Goal: Communication & Community: Participate in discussion

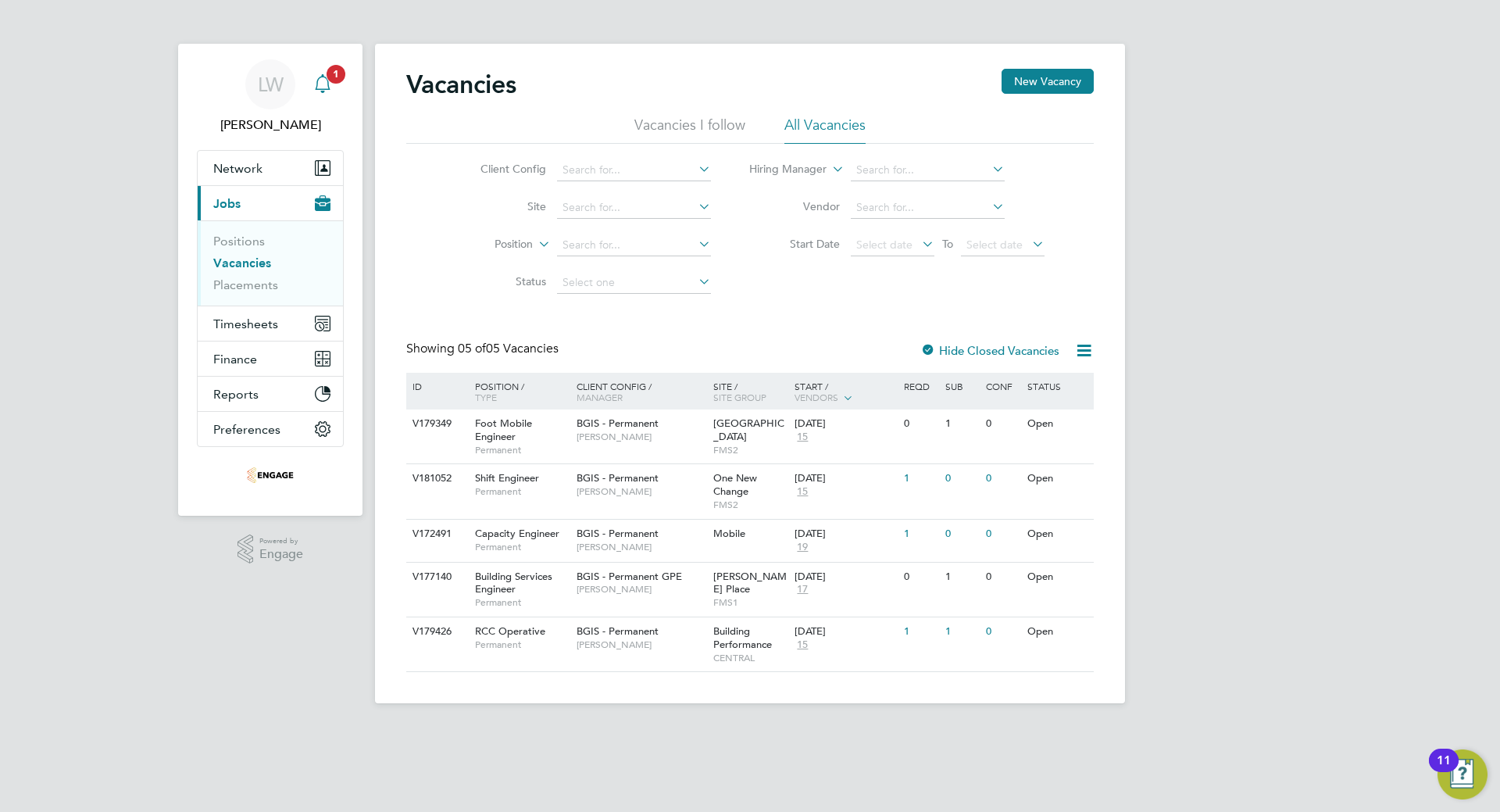
click at [319, 78] on icon "Main navigation" at bounding box center [322, 82] width 15 height 16
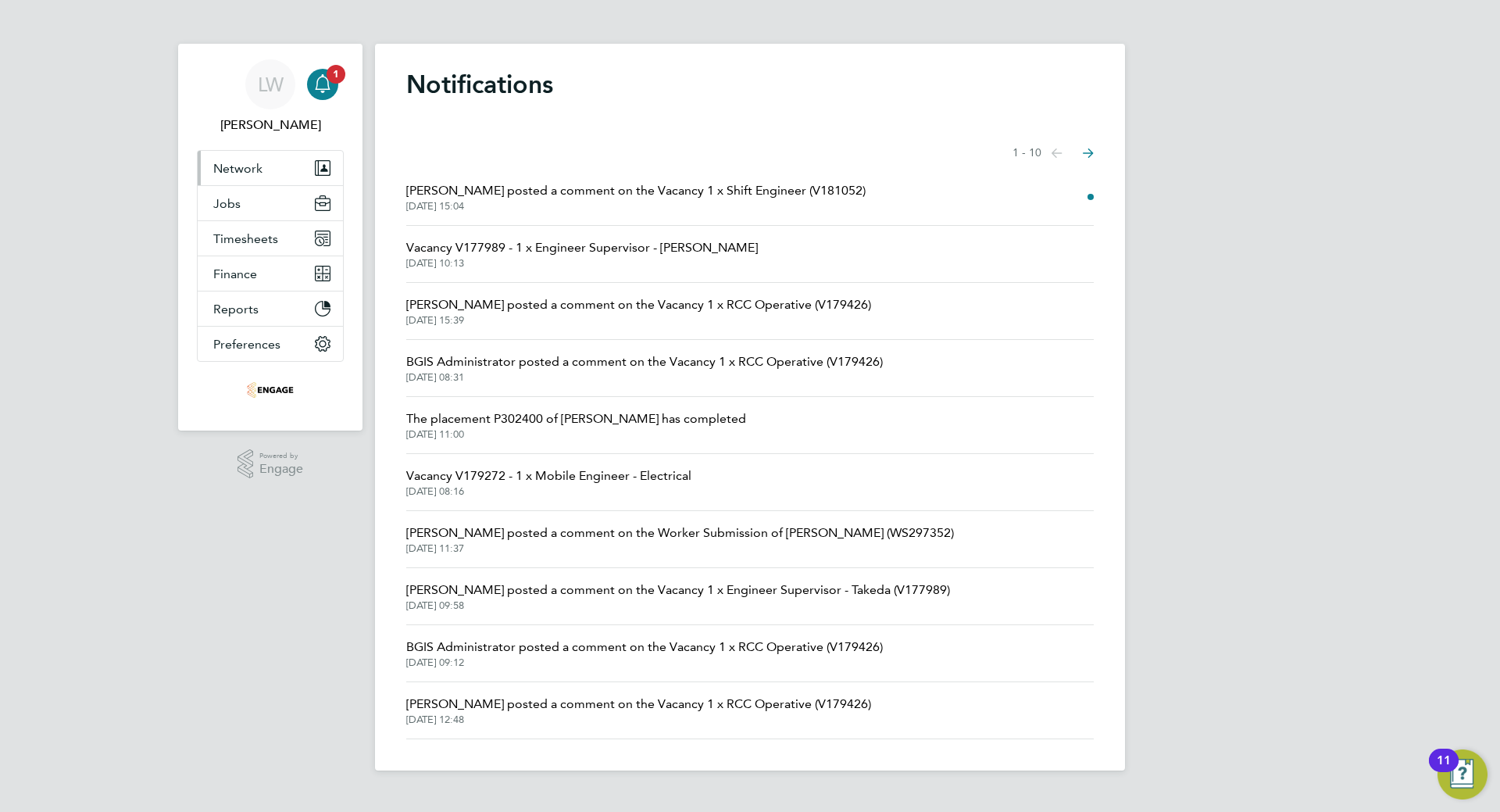
click at [249, 173] on span "Network" at bounding box center [238, 168] width 50 height 15
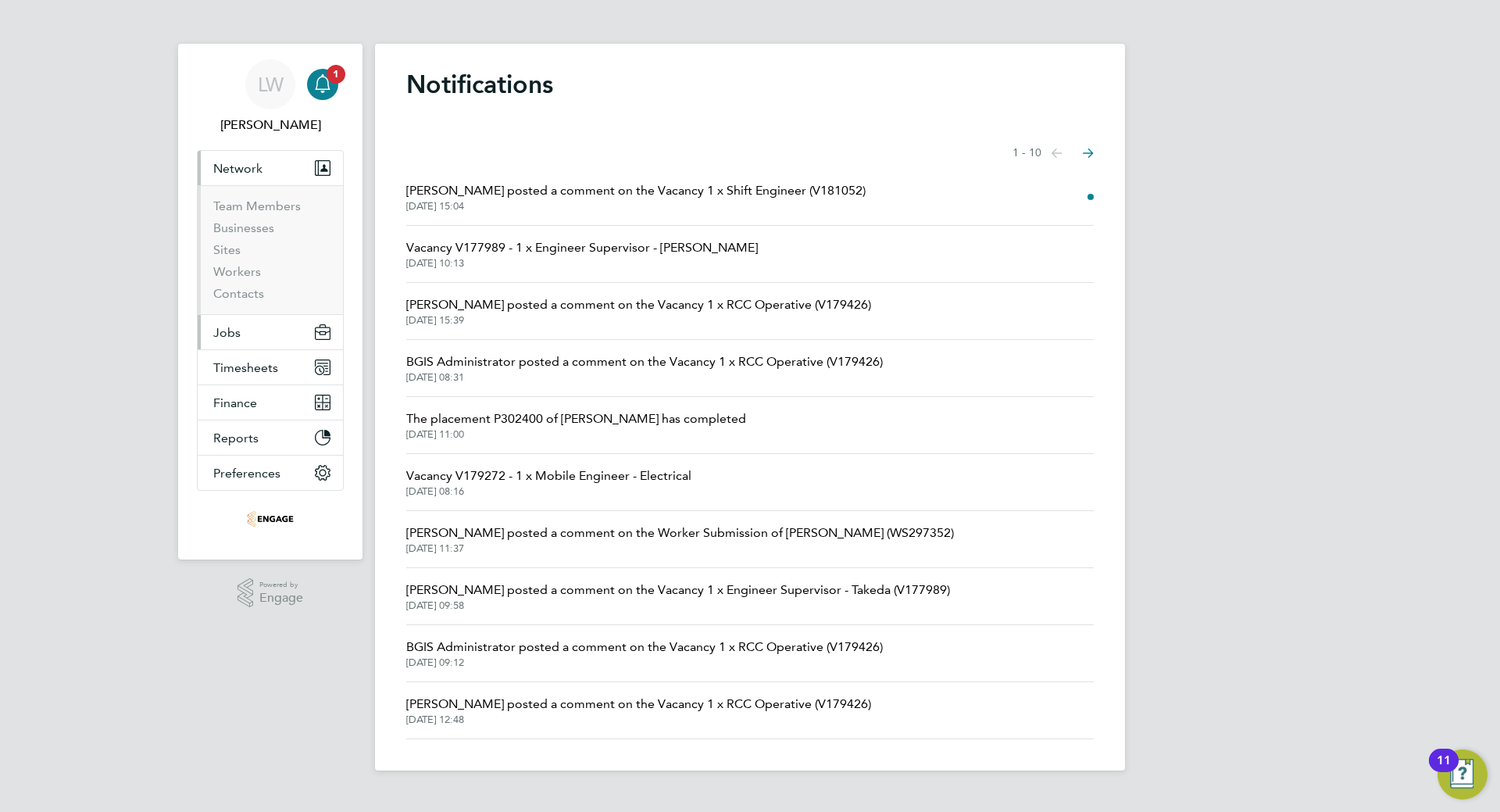
click at [257, 336] on button "Jobs" at bounding box center [270, 332] width 145 height 35
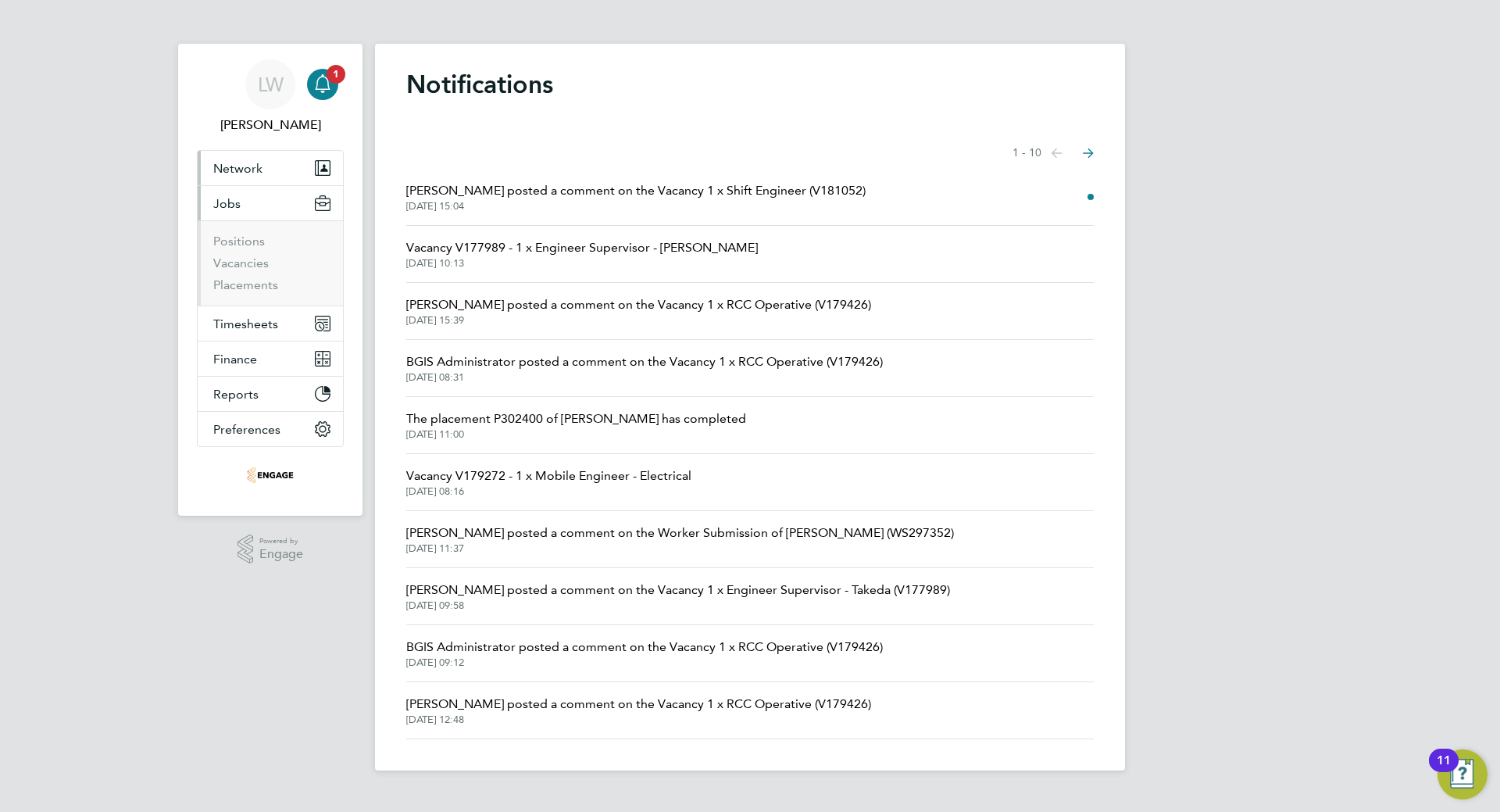
click at [247, 168] on span "Network" at bounding box center [238, 168] width 50 height 15
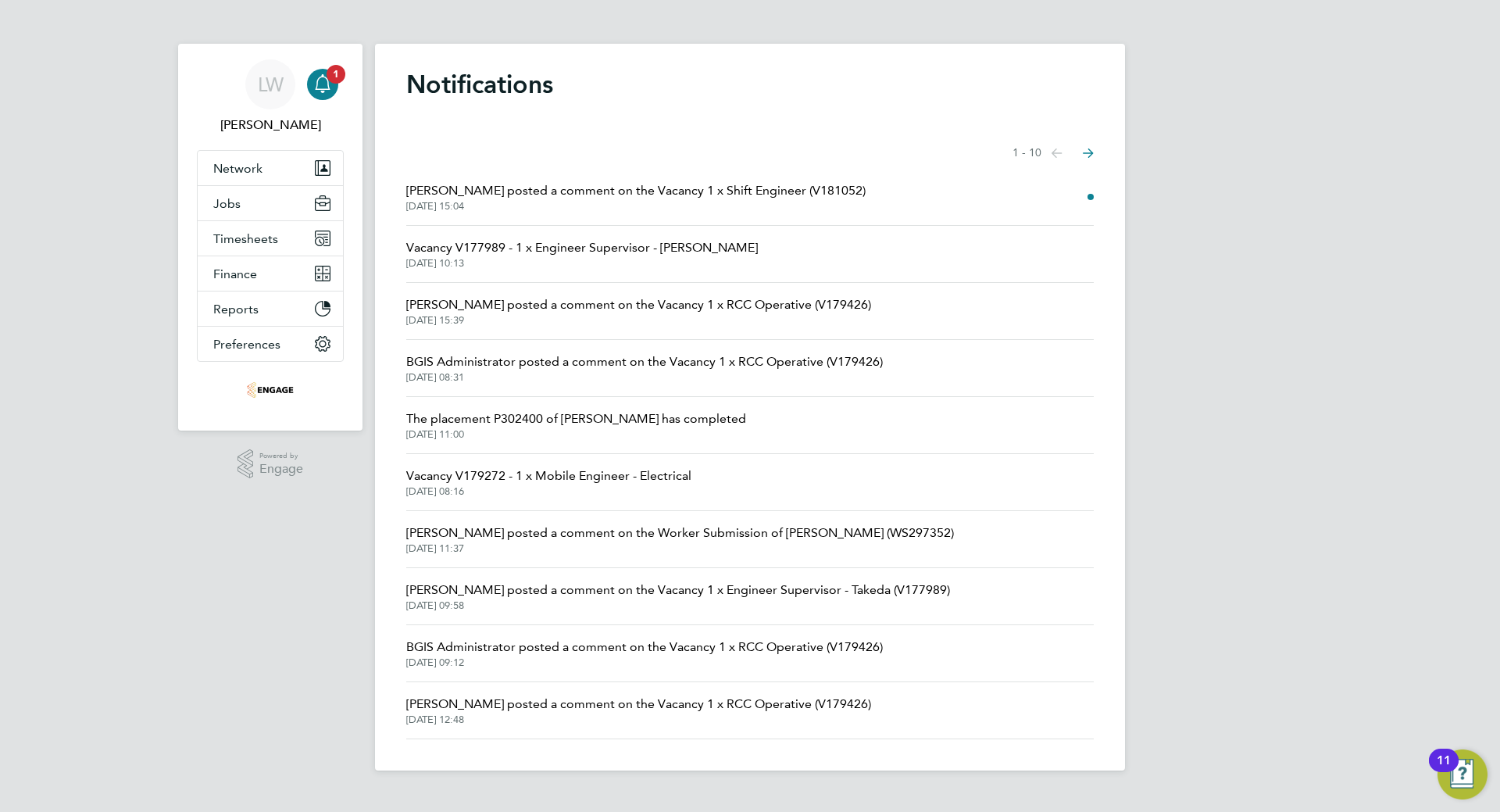
click at [520, 191] on span "[PERSON_NAME] posted a comment on the Vacancy 1 x Shift Engineer (V181052)" at bounding box center [636, 191] width 459 height 19
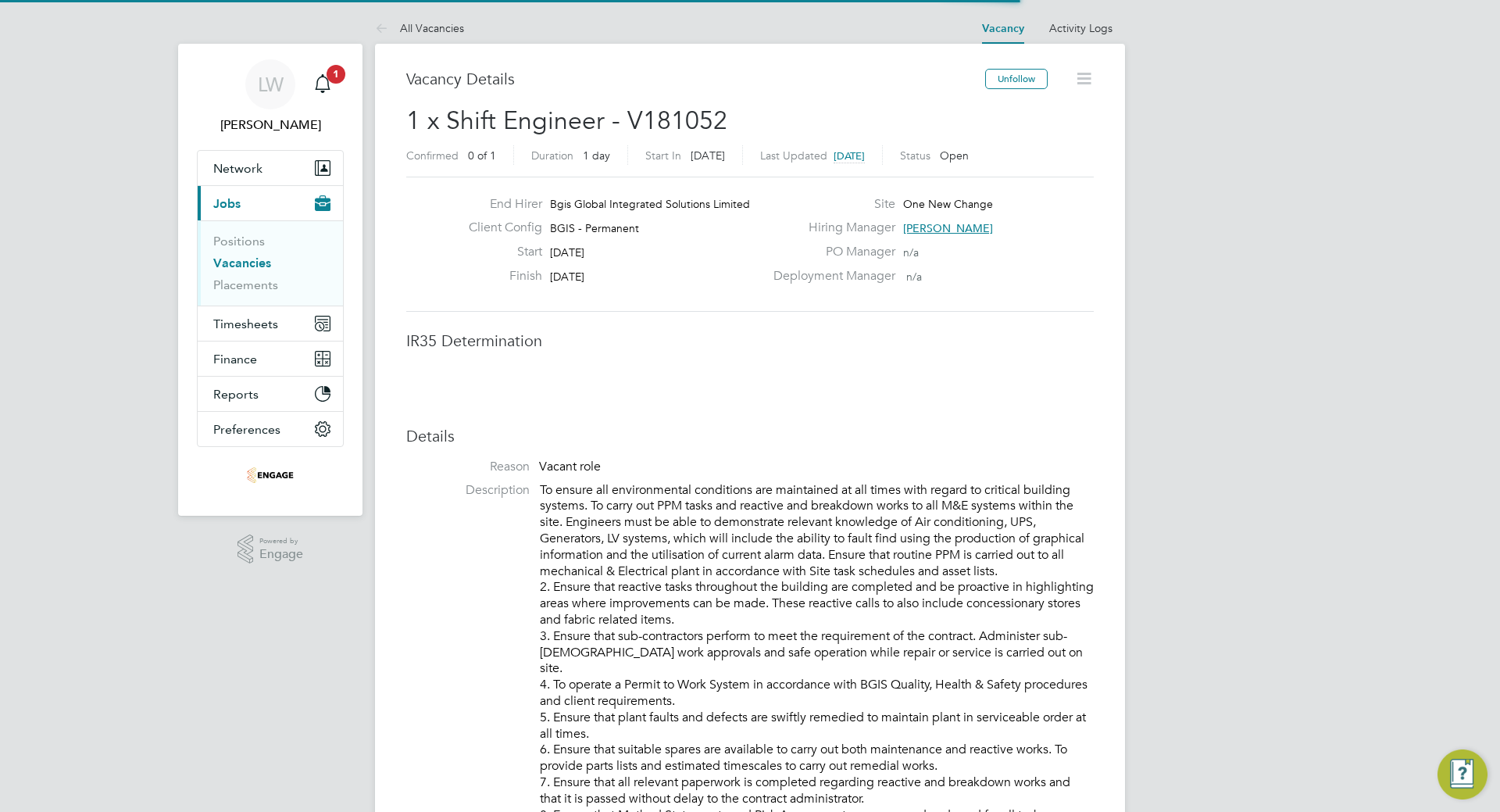
scroll to position [46, 109]
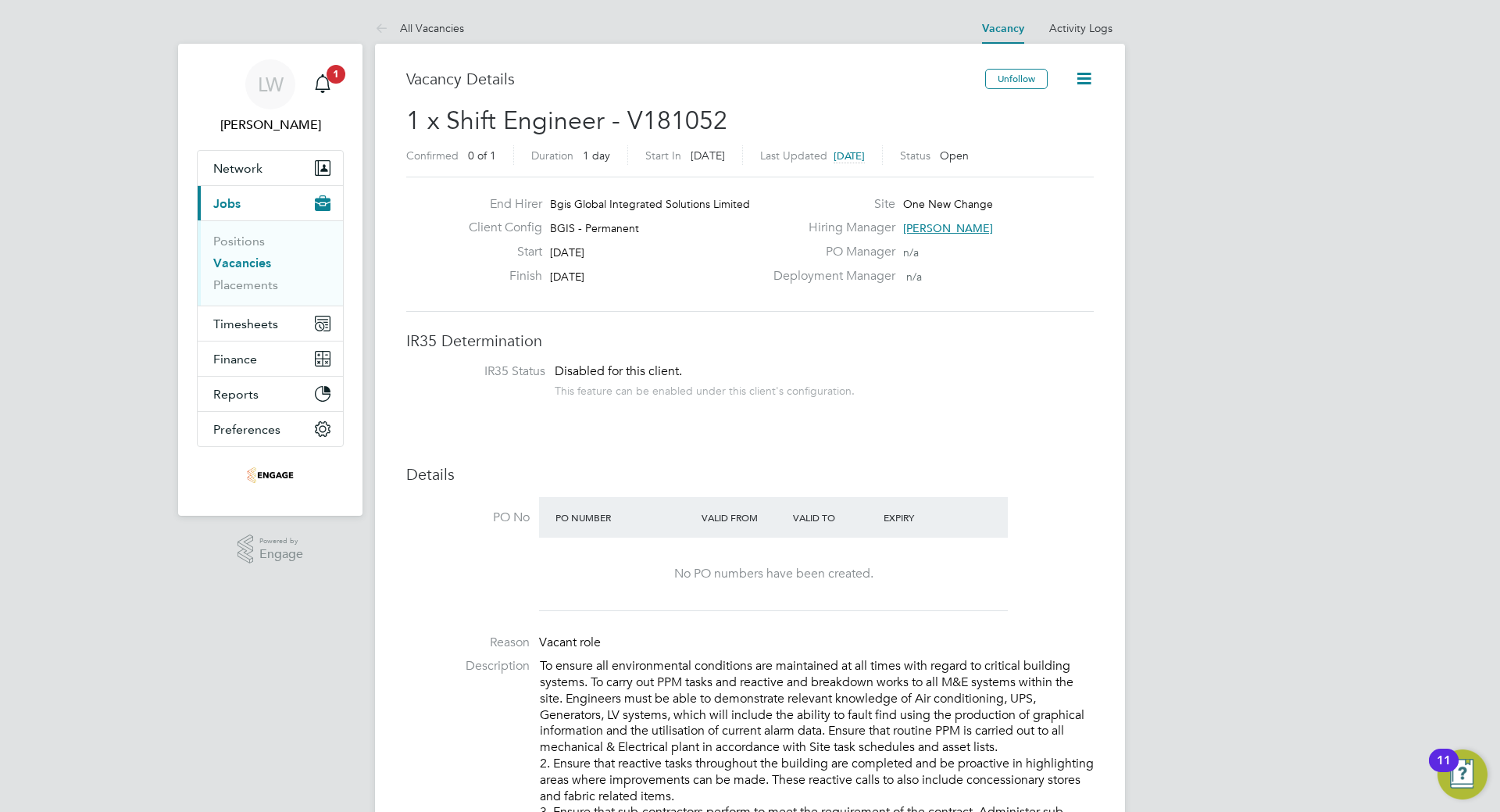
drag, startPoint x: 1092, startPoint y: 83, endPoint x: 1082, endPoint y: 90, distance: 12.2
click at [1091, 83] on icon at bounding box center [1084, 79] width 20 height 20
click at [764, 242] on div "Hiring Manager [PERSON_NAME]" at bounding box center [932, 231] width 336 height 24
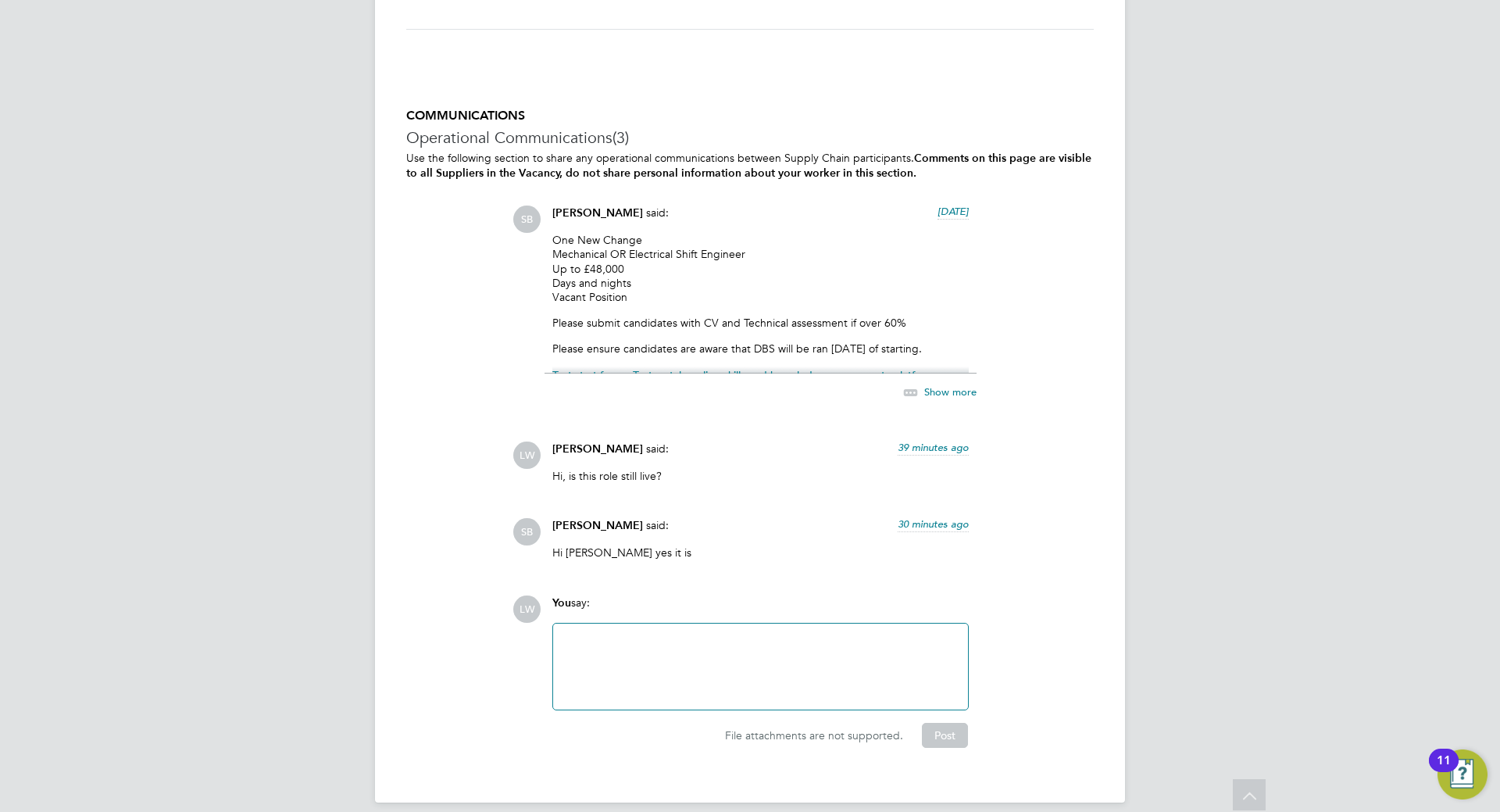
scroll to position [2462, 0]
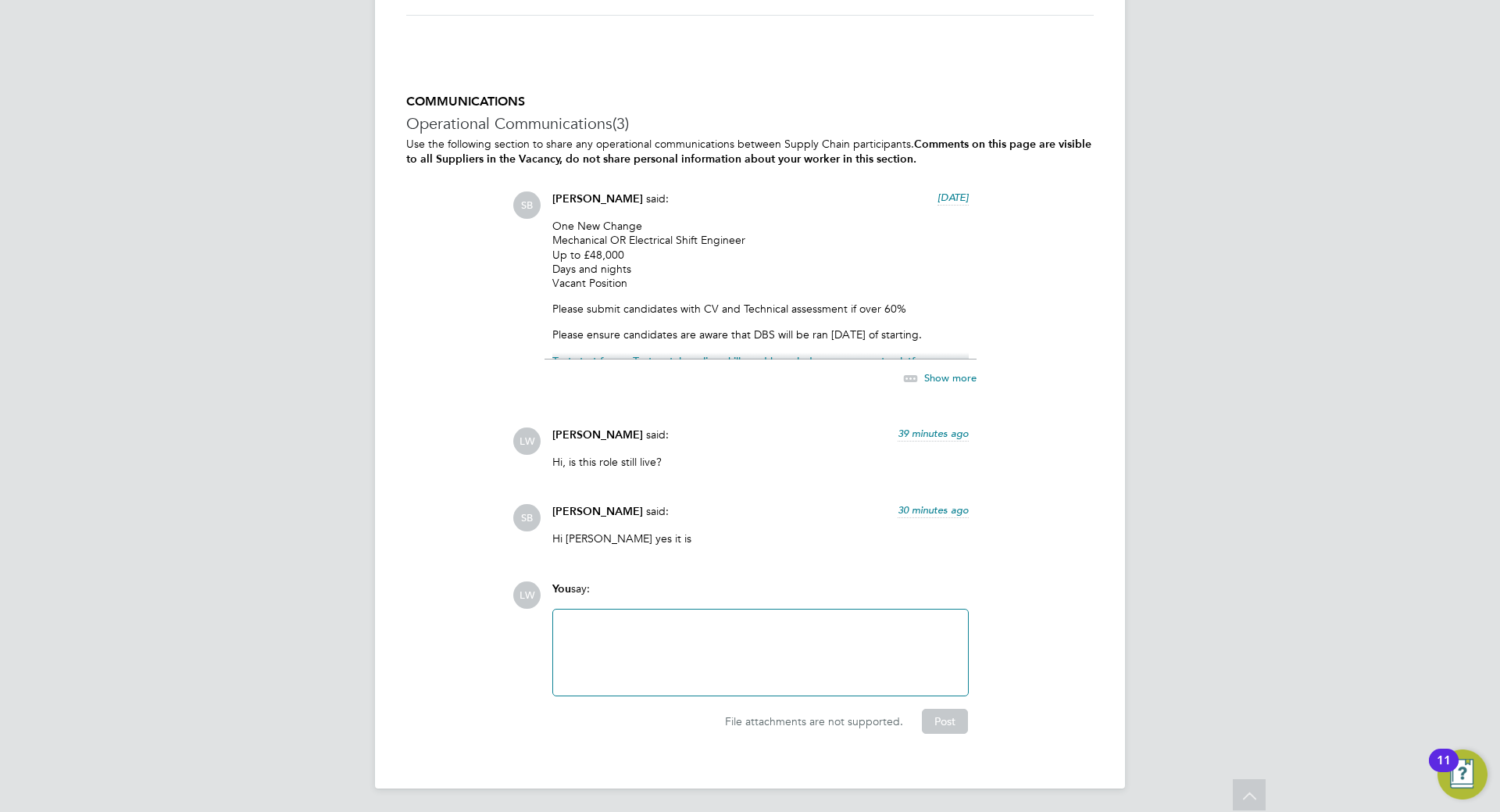
click at [722, 641] on div at bounding box center [761, 652] width 396 height 67
click at [931, 730] on button "Post" at bounding box center [945, 722] width 46 height 25
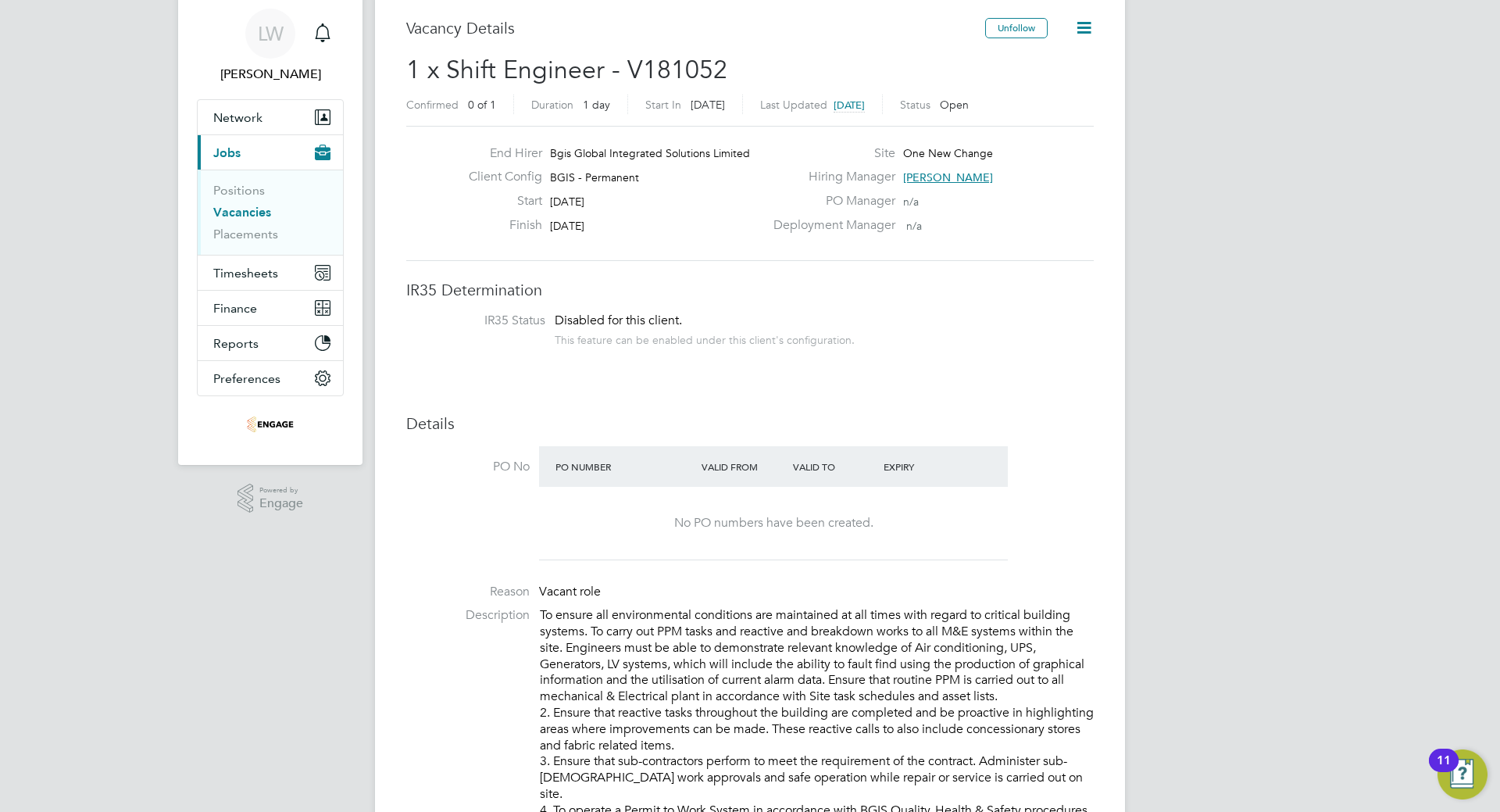
scroll to position [78, 0]
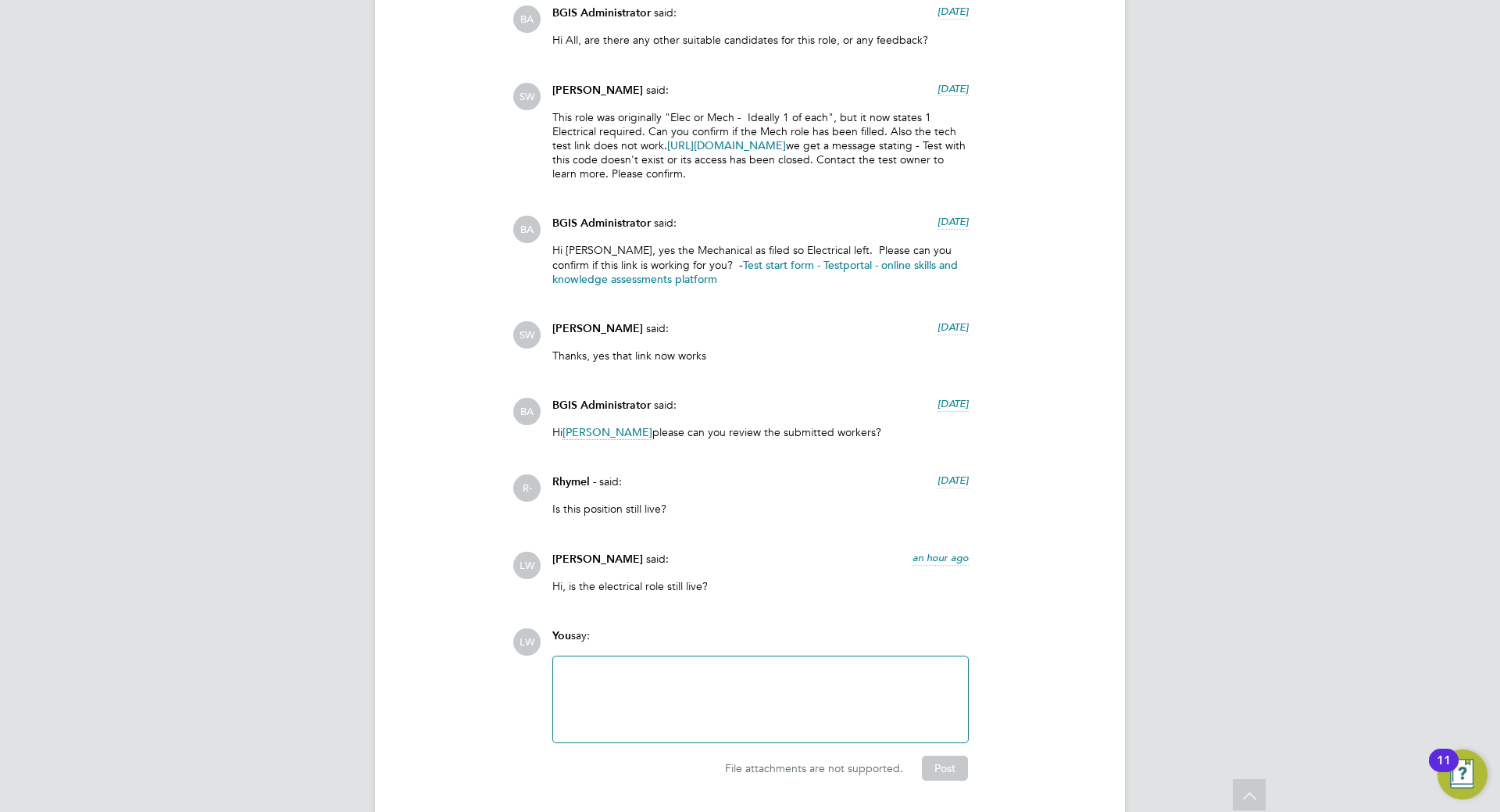
scroll to position [46, 109]
